Goal: Find specific page/section: Find specific page/section

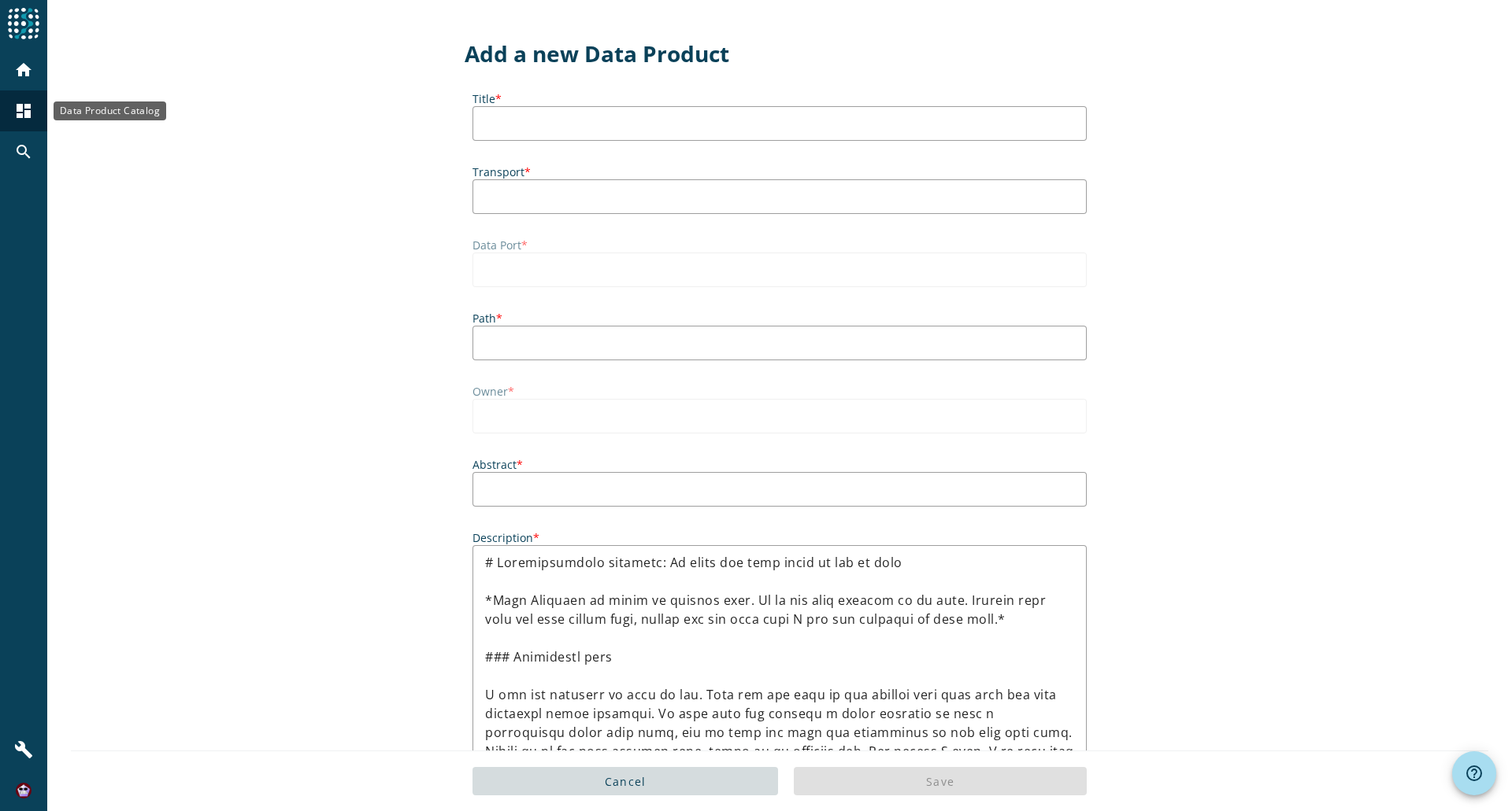
click at [19, 116] on mat-icon "dashboard" at bounding box center [24, 111] width 19 height 19
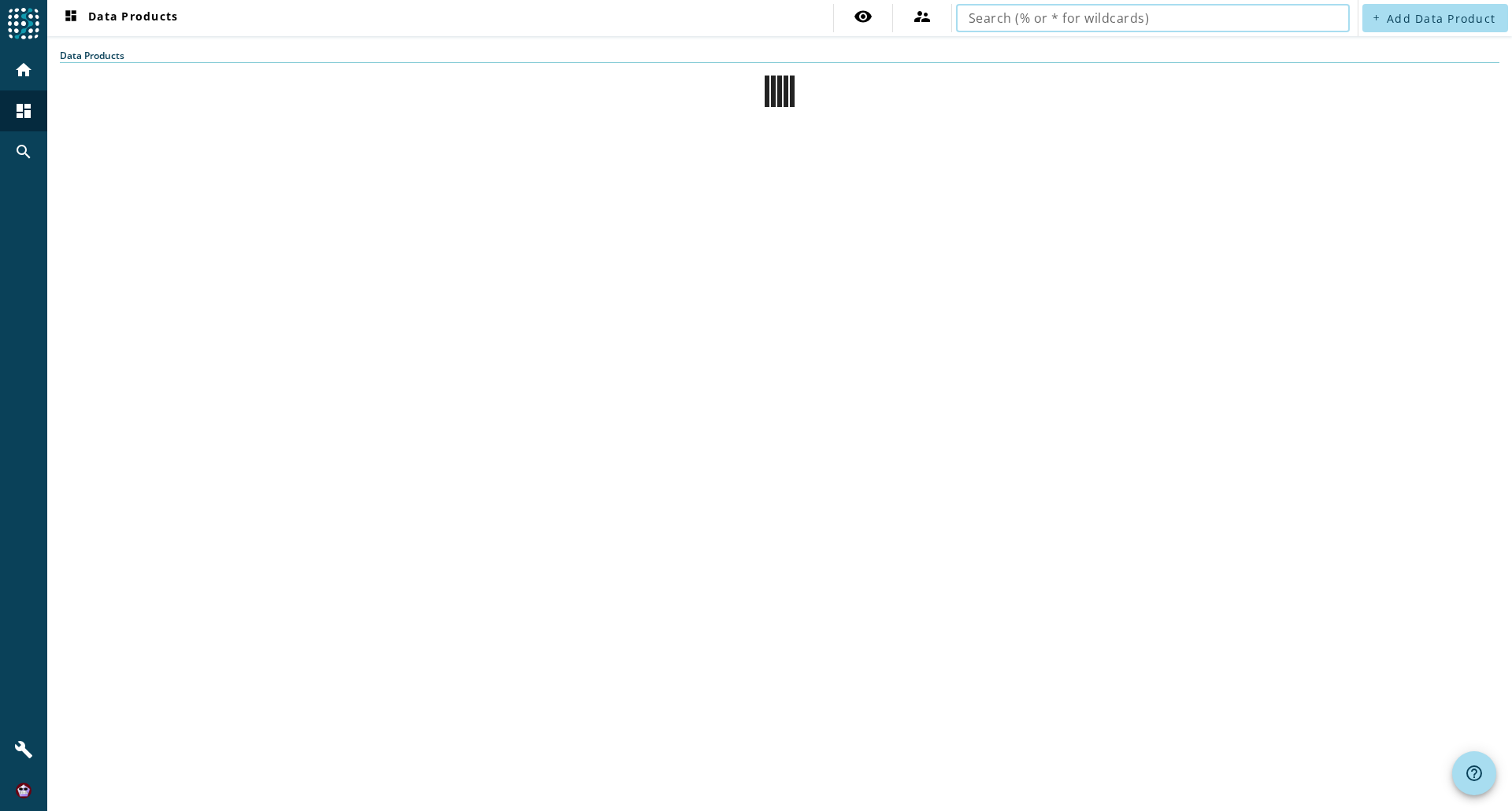
click at [1152, 17] on input "text" at bounding box center [1152, 18] width 369 height 19
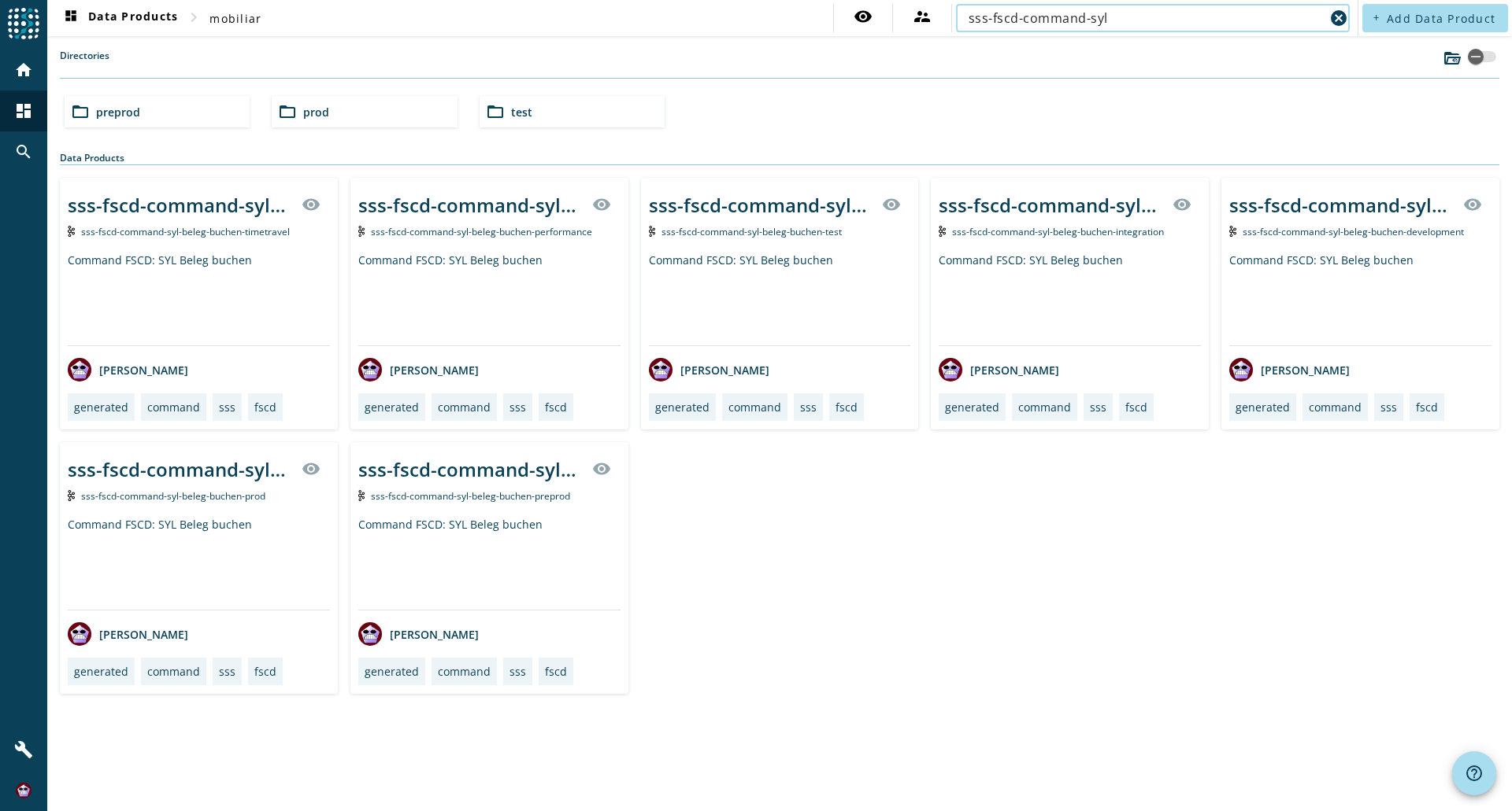
type input "sss-fscd-command-syl"
